Goal: Transaction & Acquisition: Purchase product/service

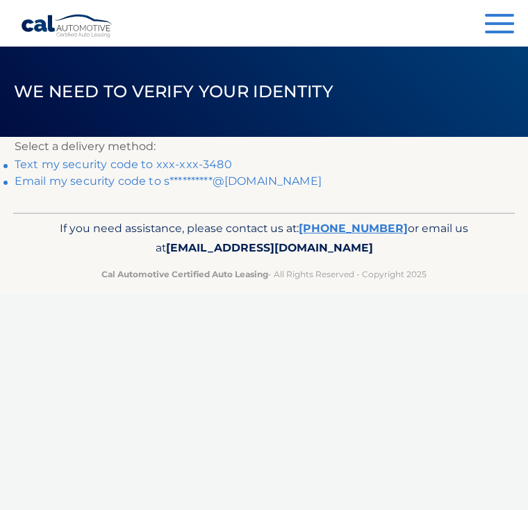
click at [203, 164] on link "Text my security code to xxx-xxx-3480" at bounding box center [124, 164] width 218 height 13
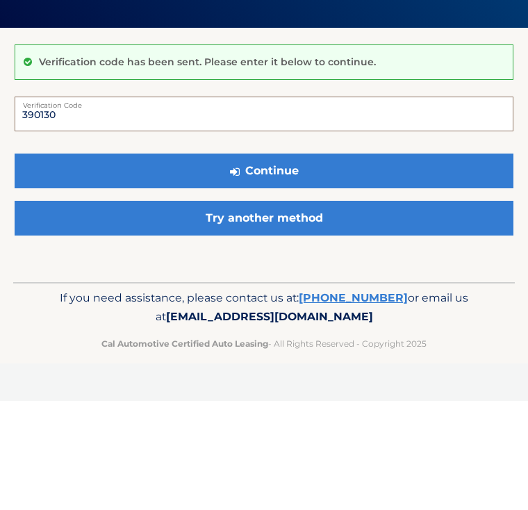
type input "390130"
click at [350, 263] on button "Continue" at bounding box center [264, 280] width 499 height 35
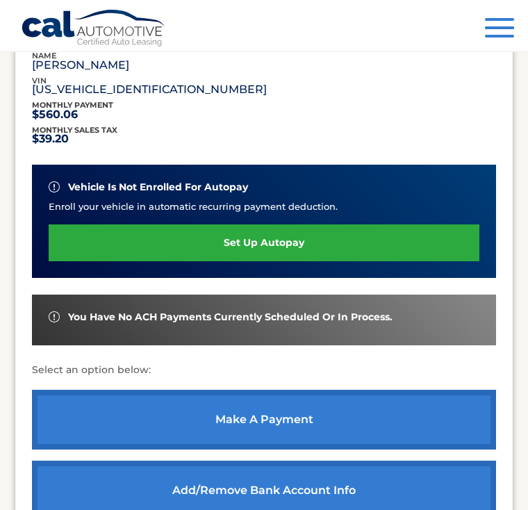
scroll to position [266, 0]
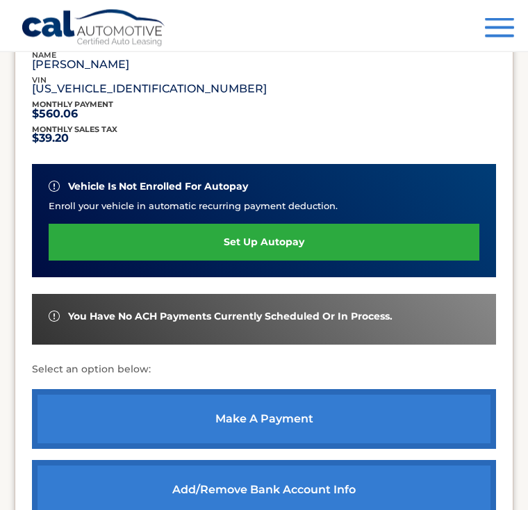
click at [408, 410] on link "make a payment" at bounding box center [264, 420] width 465 height 60
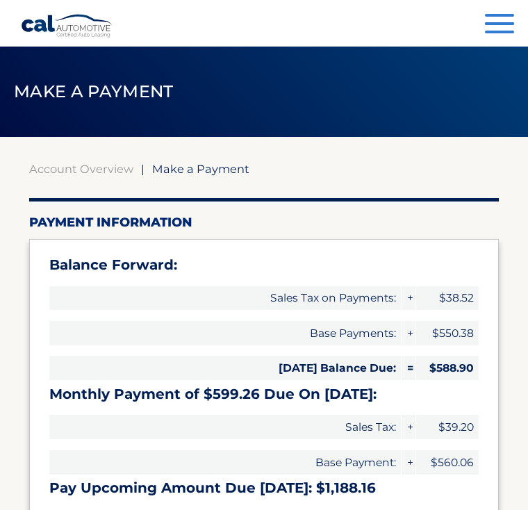
select select "YTMyMGRiMWEtZDc4Mi00ZTFlLTg4NGEtNzgxNDBiYTljZmZk"
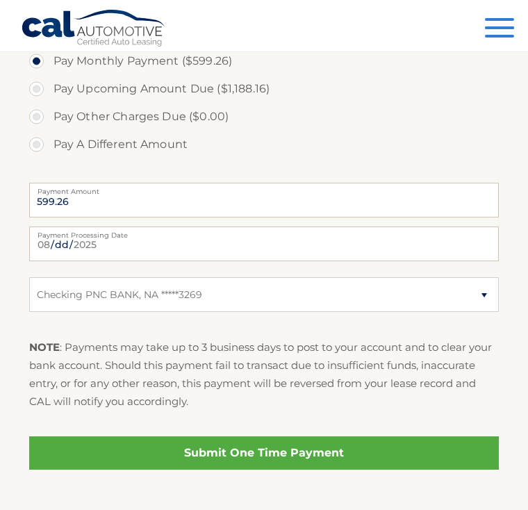
scroll to position [523, 0]
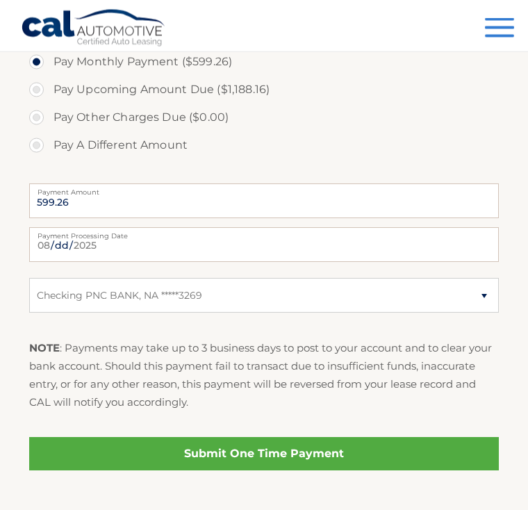
click at [40, 155] on label "Pay A Different Amount" at bounding box center [264, 146] width 471 height 28
click at [40, 154] on input "Pay A Different Amount" at bounding box center [42, 143] width 14 height 22
radio input "true"
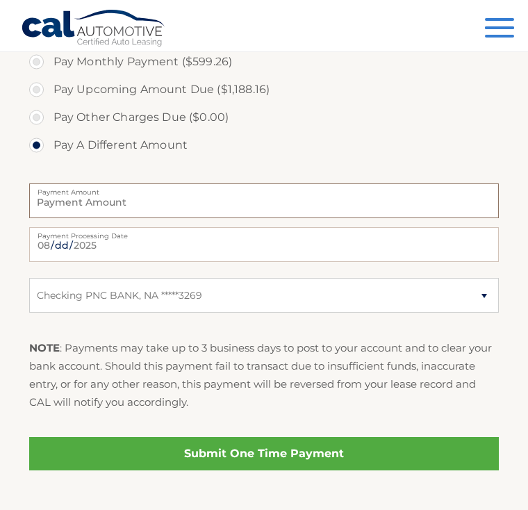
click at [147, 195] on input "Payment Amount" at bounding box center [264, 201] width 471 height 35
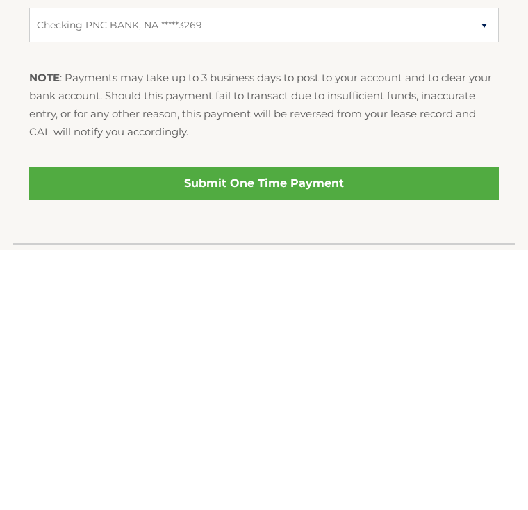
type input "600.00"
click at [384, 428] on link "Submit One Time Payment" at bounding box center [264, 444] width 471 height 33
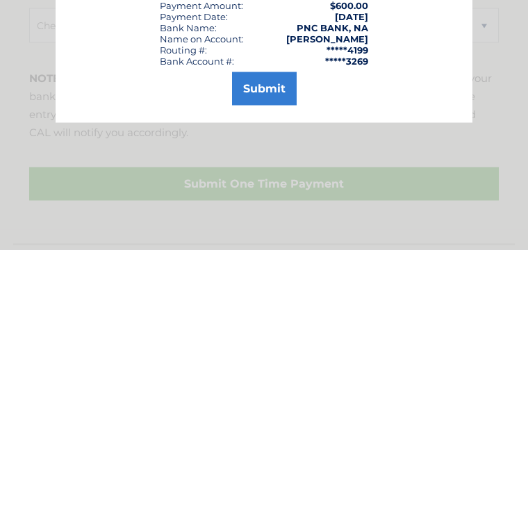
scroll to position [581, 0]
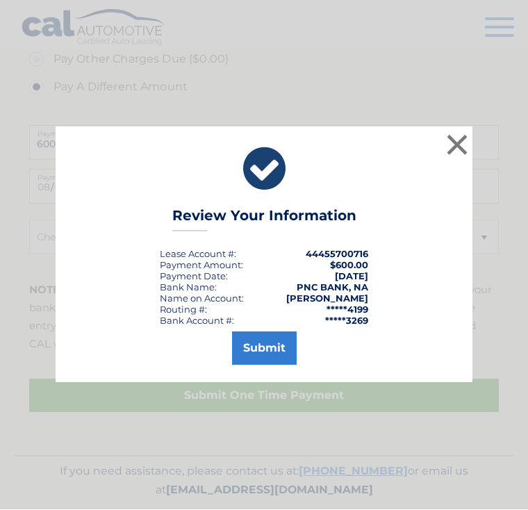
click at [256, 366] on button "Submit" at bounding box center [264, 348] width 65 height 33
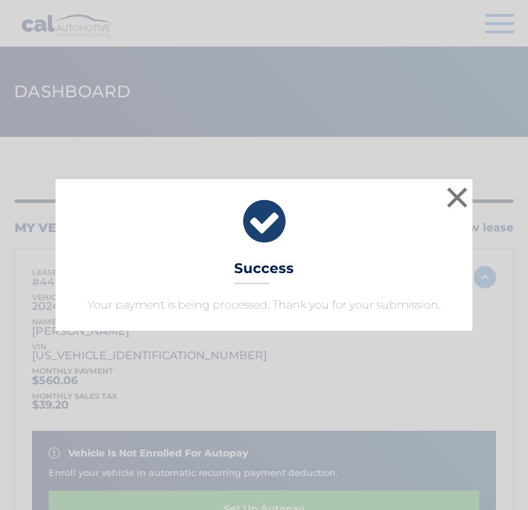
click at [451, 207] on button "×" at bounding box center [458, 198] width 28 height 28
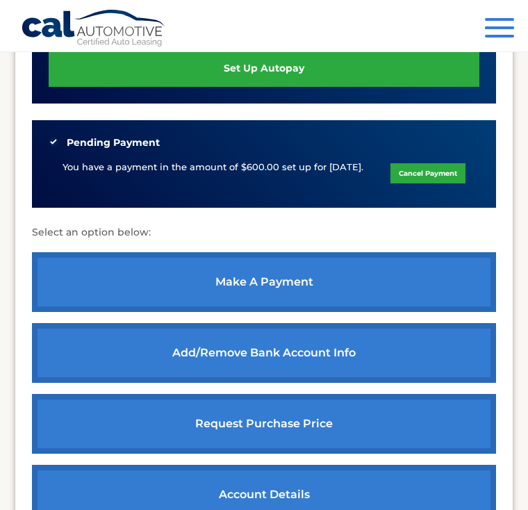
scroll to position [440, 0]
